Goal: Check status: Check status

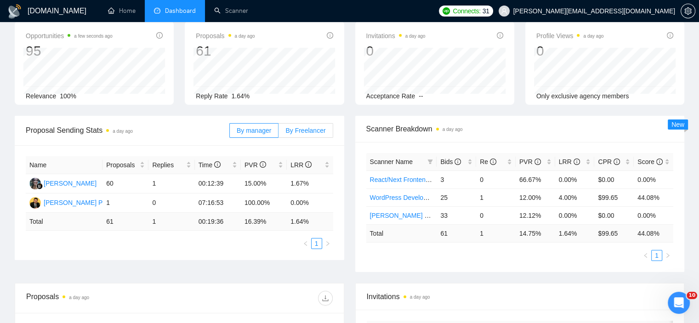
click at [304, 130] on span "By Freelancer" at bounding box center [306, 130] width 40 height 7
click at [279, 133] on input "By Freelancer" at bounding box center [279, 133] width 0 height 0
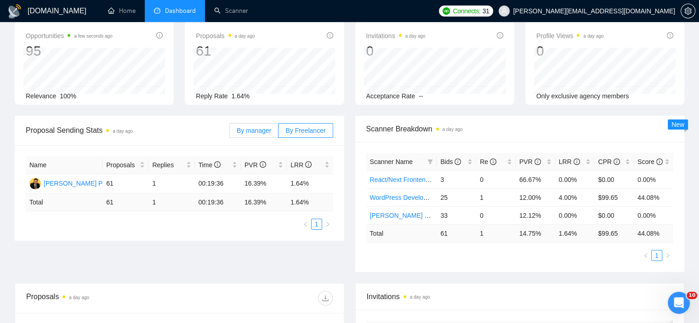
click at [241, 132] on span "By manager" at bounding box center [254, 130] width 34 height 7
click at [230, 133] on input "By manager" at bounding box center [230, 133] width 0 height 0
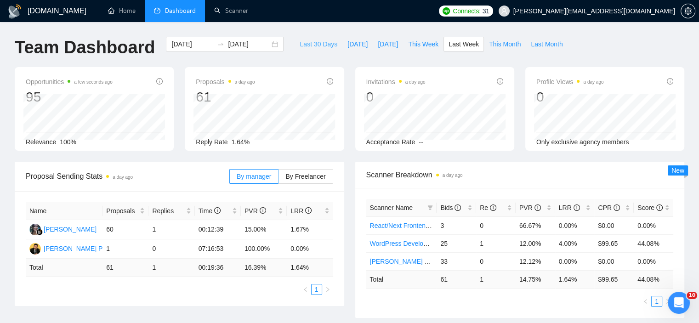
click at [325, 46] on span "Last 30 Days" at bounding box center [319, 44] width 38 height 10
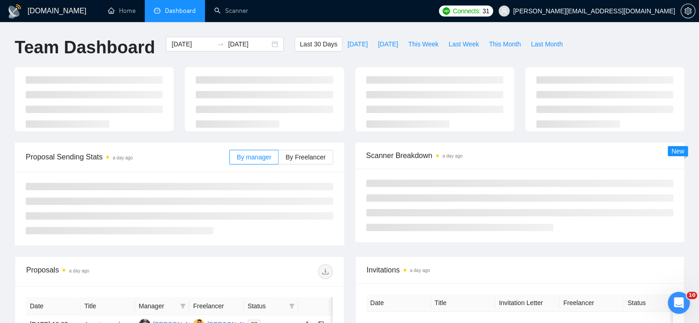
type input "[DATE]"
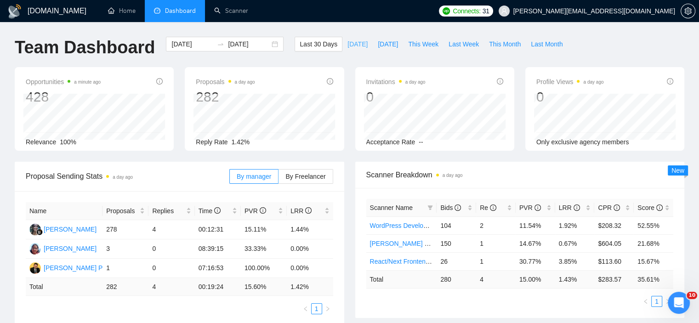
click at [348, 46] on span "[DATE]" at bounding box center [358, 44] width 20 height 10
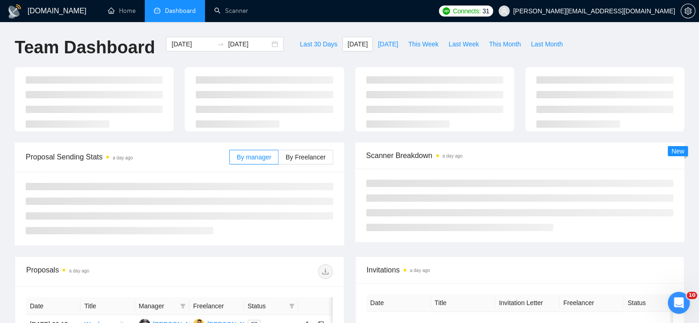
type input "[DATE]"
